Goal: Navigation & Orientation: Find specific page/section

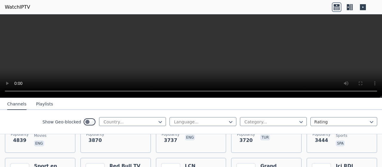
scroll to position [179, 0]
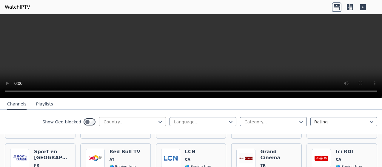
click at [145, 122] on div at bounding box center [130, 122] width 54 height 6
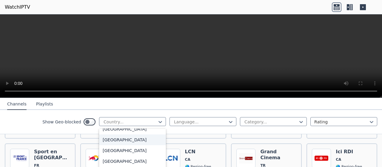
scroll to position [687, 0]
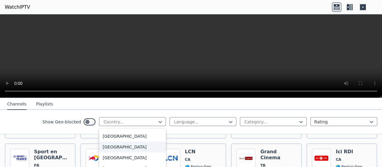
click at [136, 152] on div "[GEOGRAPHIC_DATA]" at bounding box center [132, 147] width 67 height 11
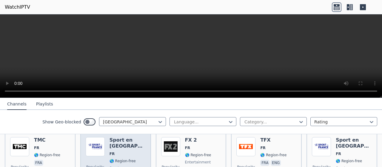
scroll to position [60, 0]
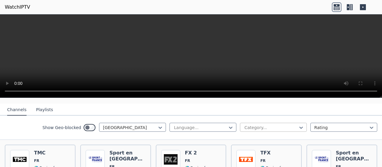
click at [293, 125] on div at bounding box center [271, 128] width 54 height 6
click at [283, 146] on div "General" at bounding box center [273, 150] width 67 height 11
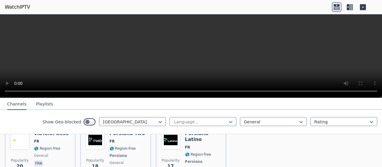
scroll to position [169, 0]
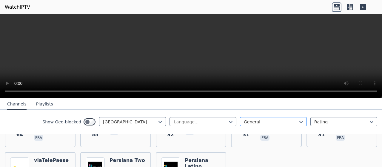
click at [277, 122] on div at bounding box center [271, 122] width 54 height 6
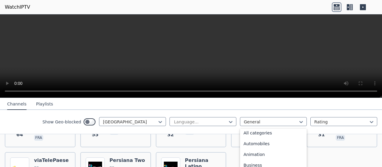
scroll to position [0, 0]
click at [265, 135] on div "All categories" at bounding box center [273, 135] width 67 height 11
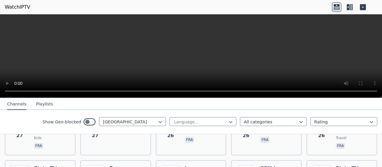
scroll to position [2329, 0]
